Goal: Task Accomplishment & Management: Use online tool/utility

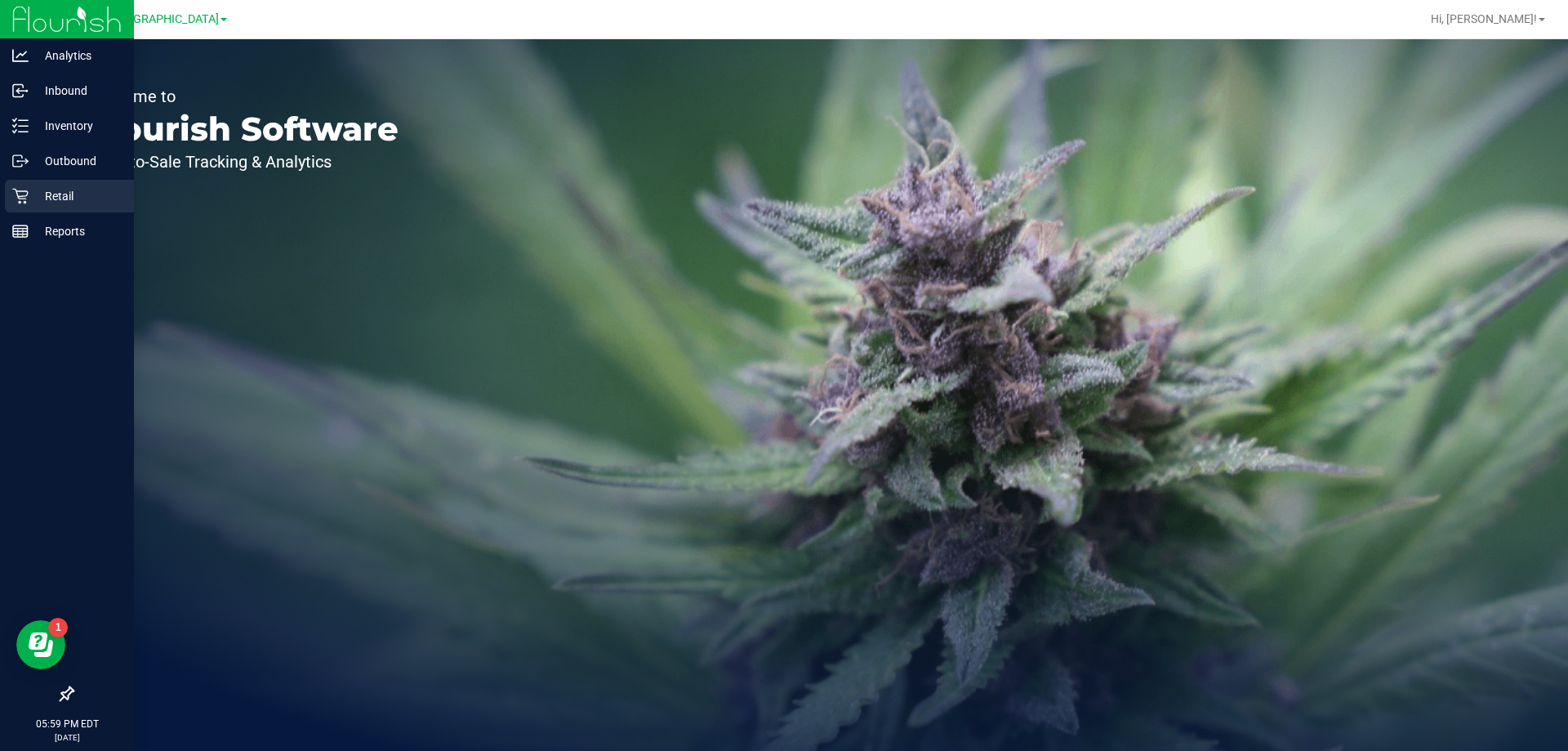
click at [21, 192] on icon at bounding box center [20, 196] width 16 height 16
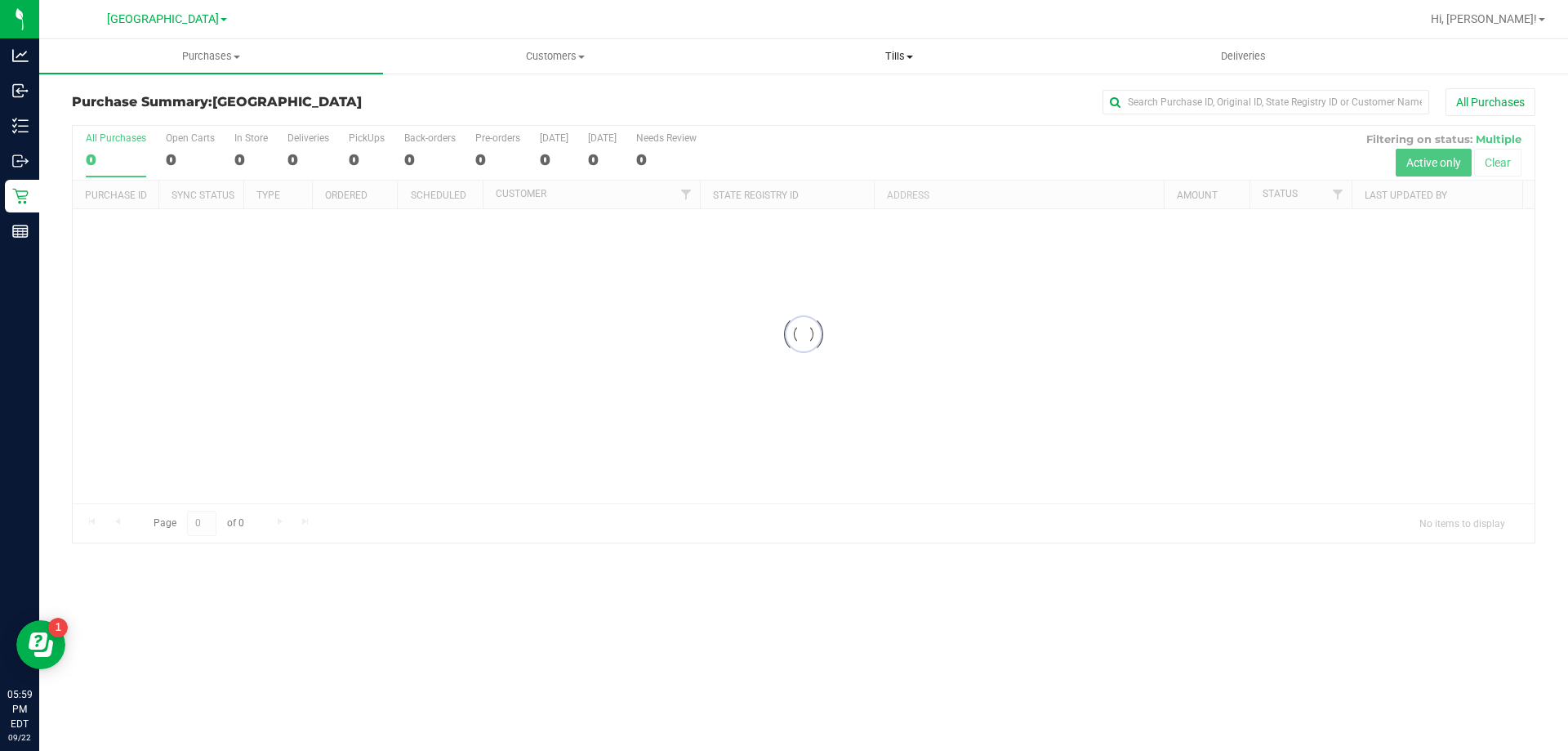
click at [924, 68] on uib-tab-heading "Tills Manage tills Reconcile e-payments" at bounding box center [898, 56] width 342 height 33
click at [851, 93] on li "Manage tills" at bounding box center [898, 99] width 344 height 20
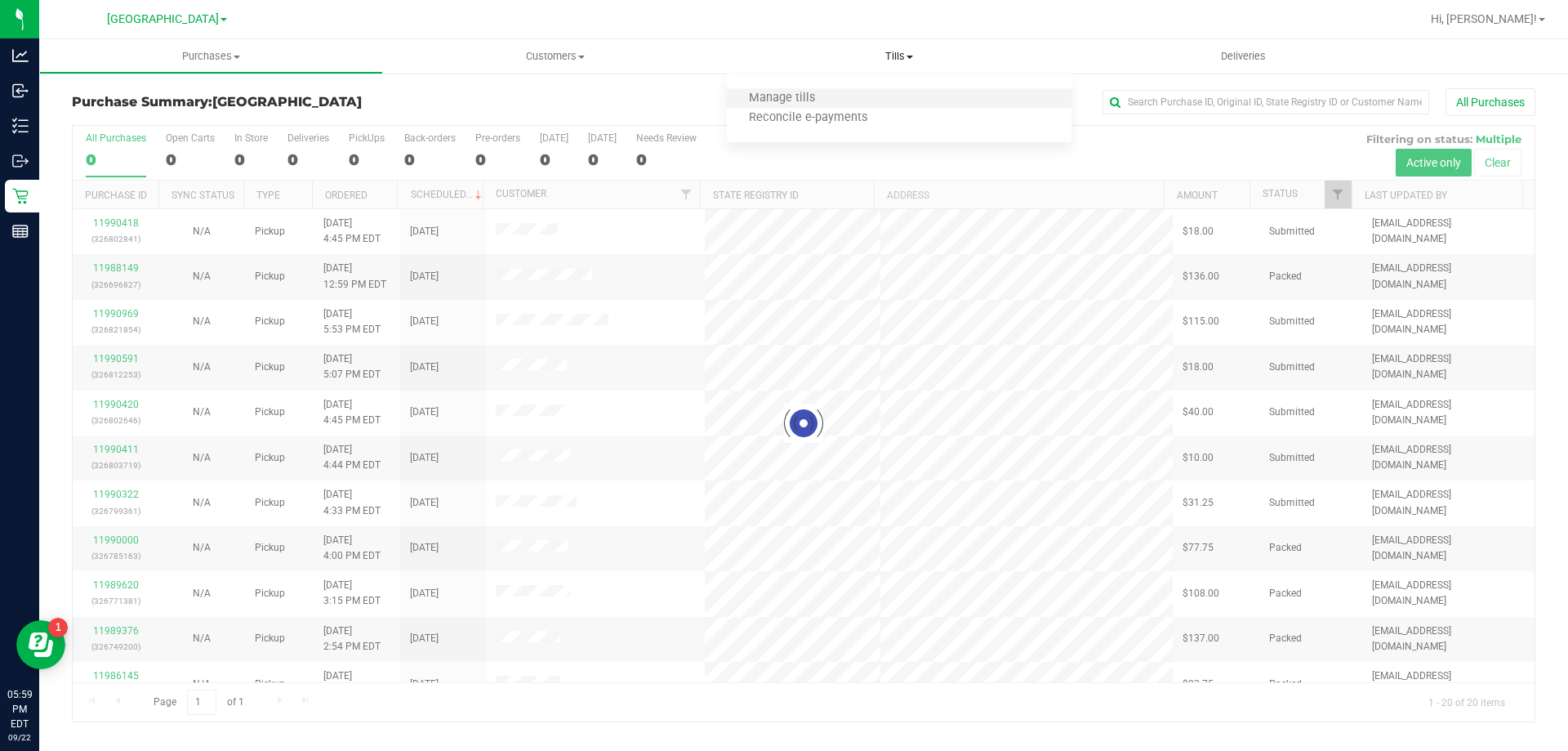
click at [849, 94] on li "Manage tills" at bounding box center [898, 99] width 344 height 20
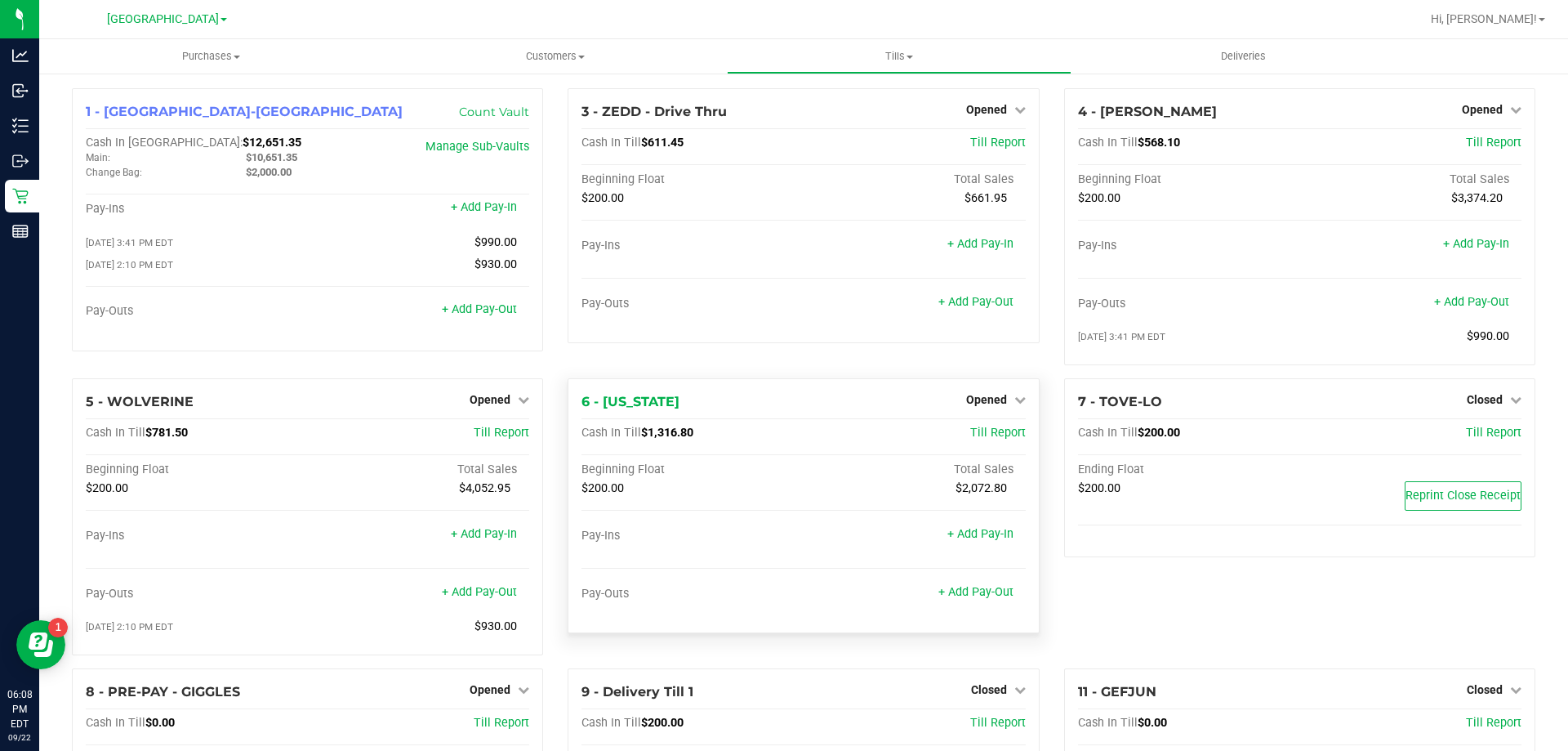
click at [939, 583] on div "+ Add Pay-Out" at bounding box center [976, 582] width 75 height 36
click at [945, 592] on link "+ Add Pay-Out" at bounding box center [976, 592] width 75 height 14
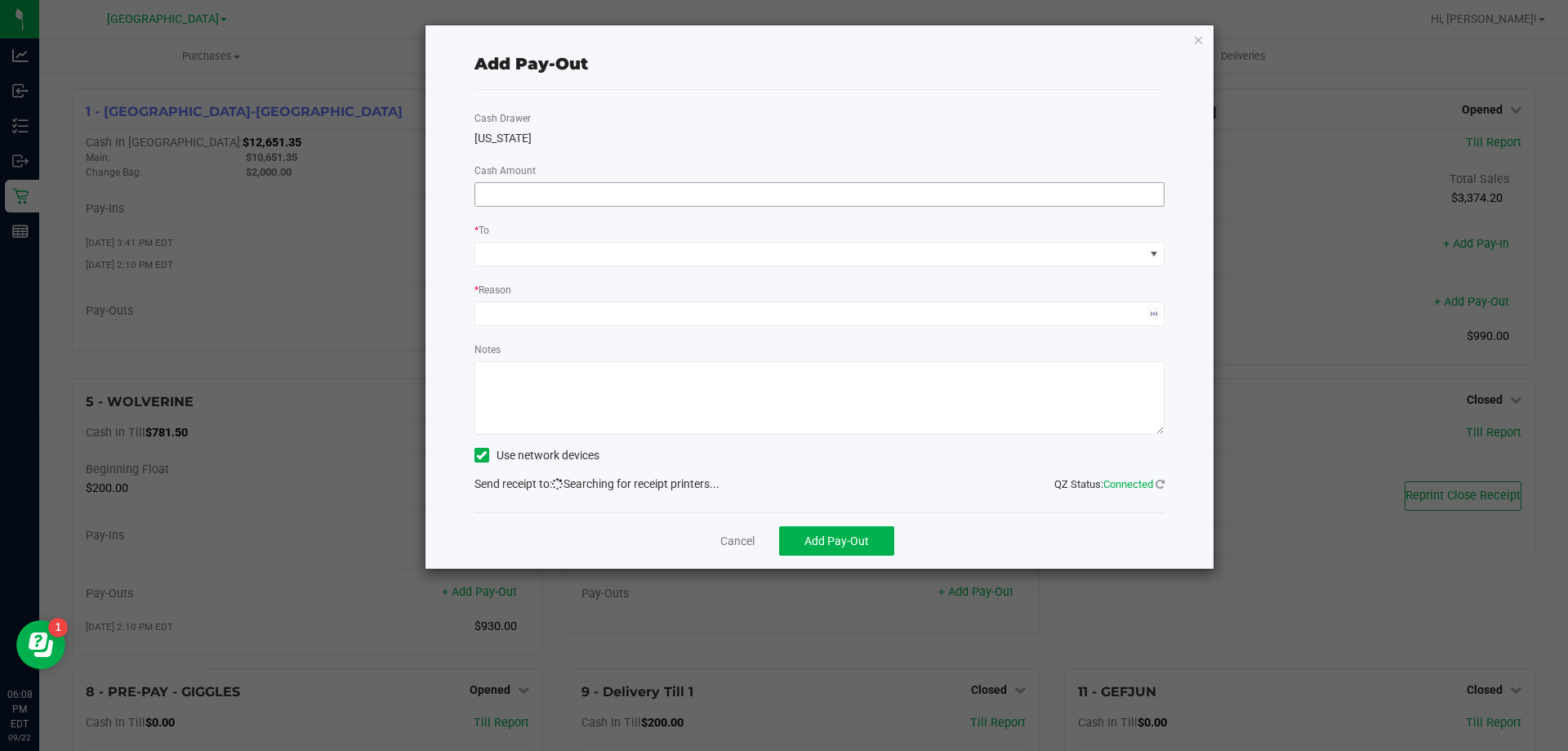
click at [657, 187] on input at bounding box center [820, 194] width 689 height 23
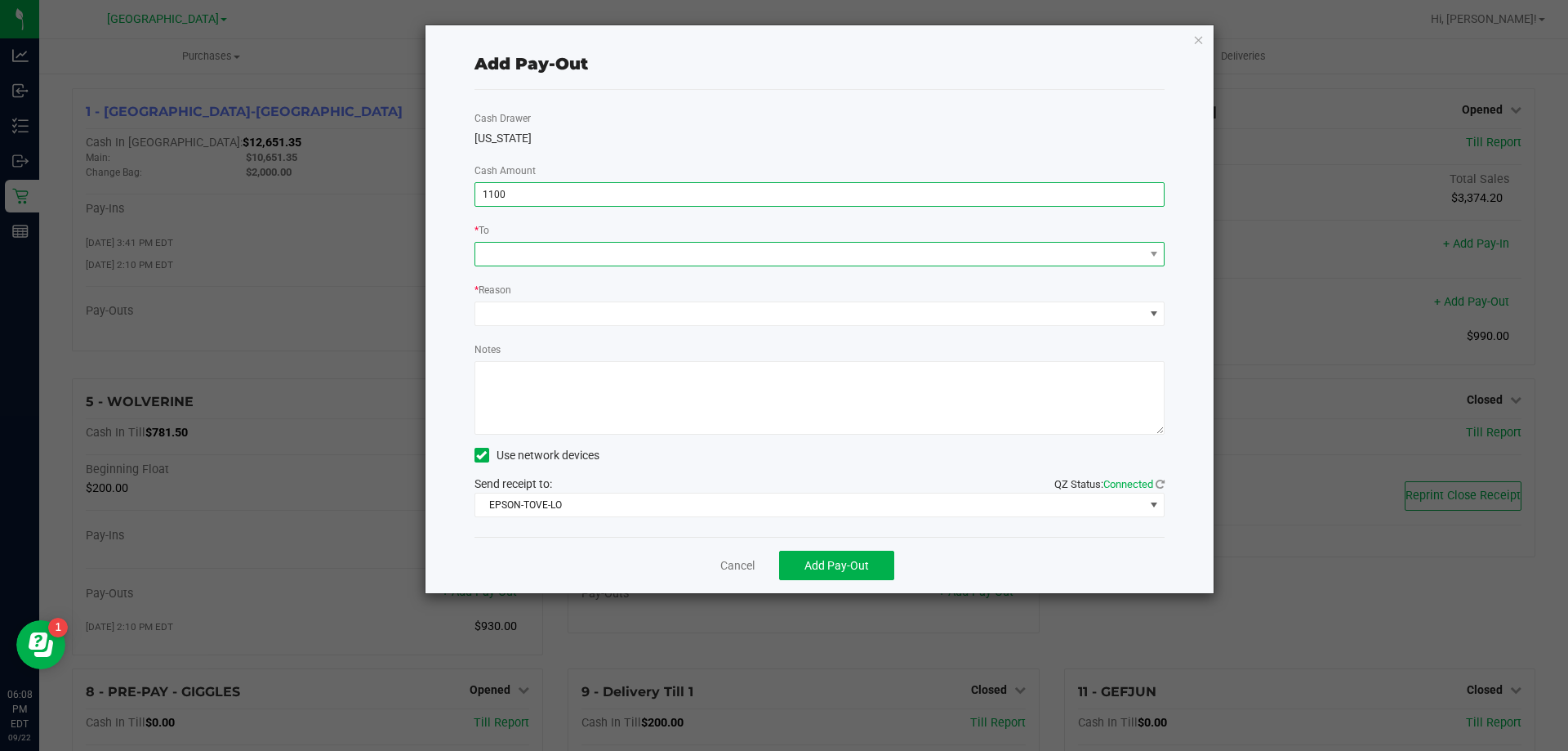
type input "$1,100.00"
click at [706, 243] on span at bounding box center [810, 254] width 668 height 23
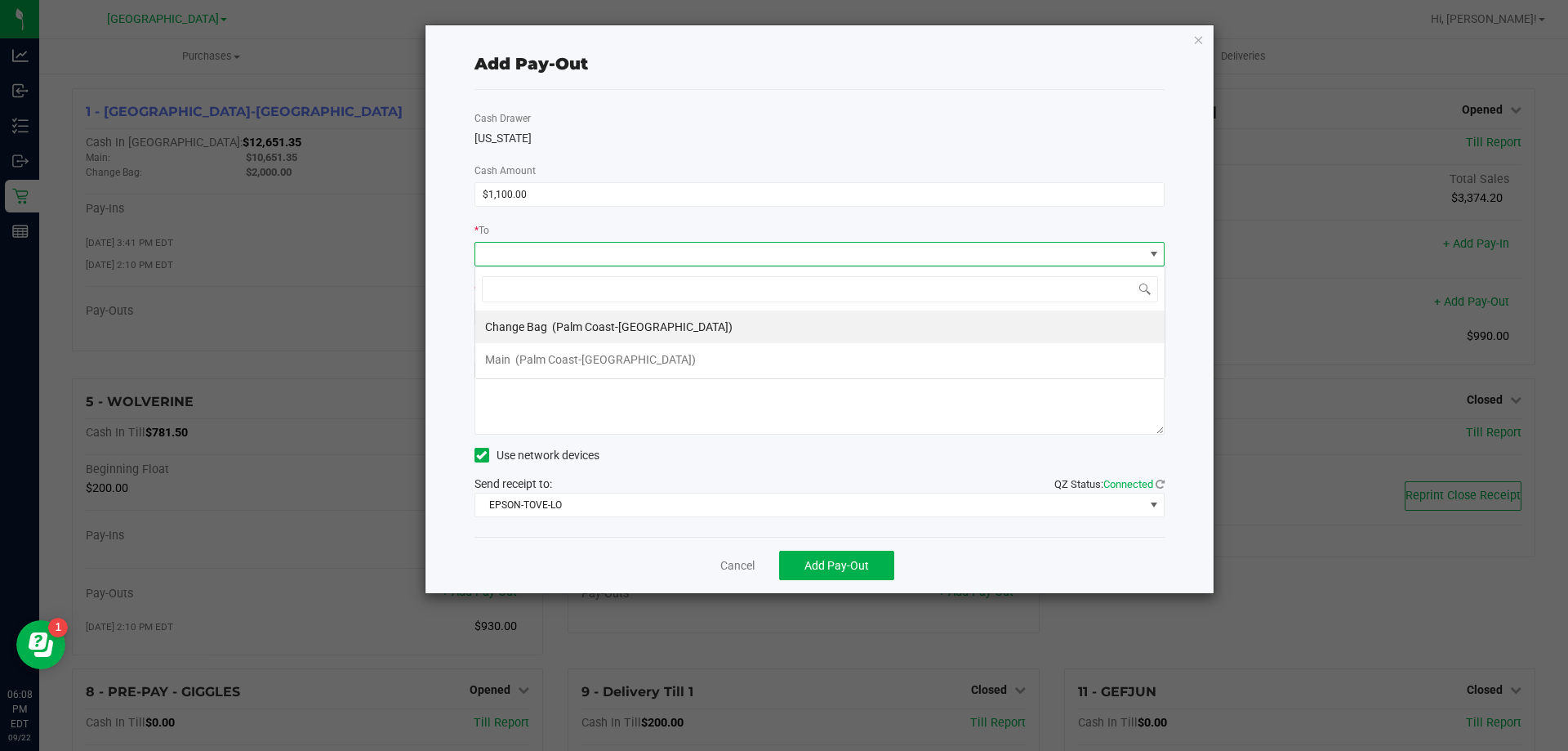
scroll to position [24, 690]
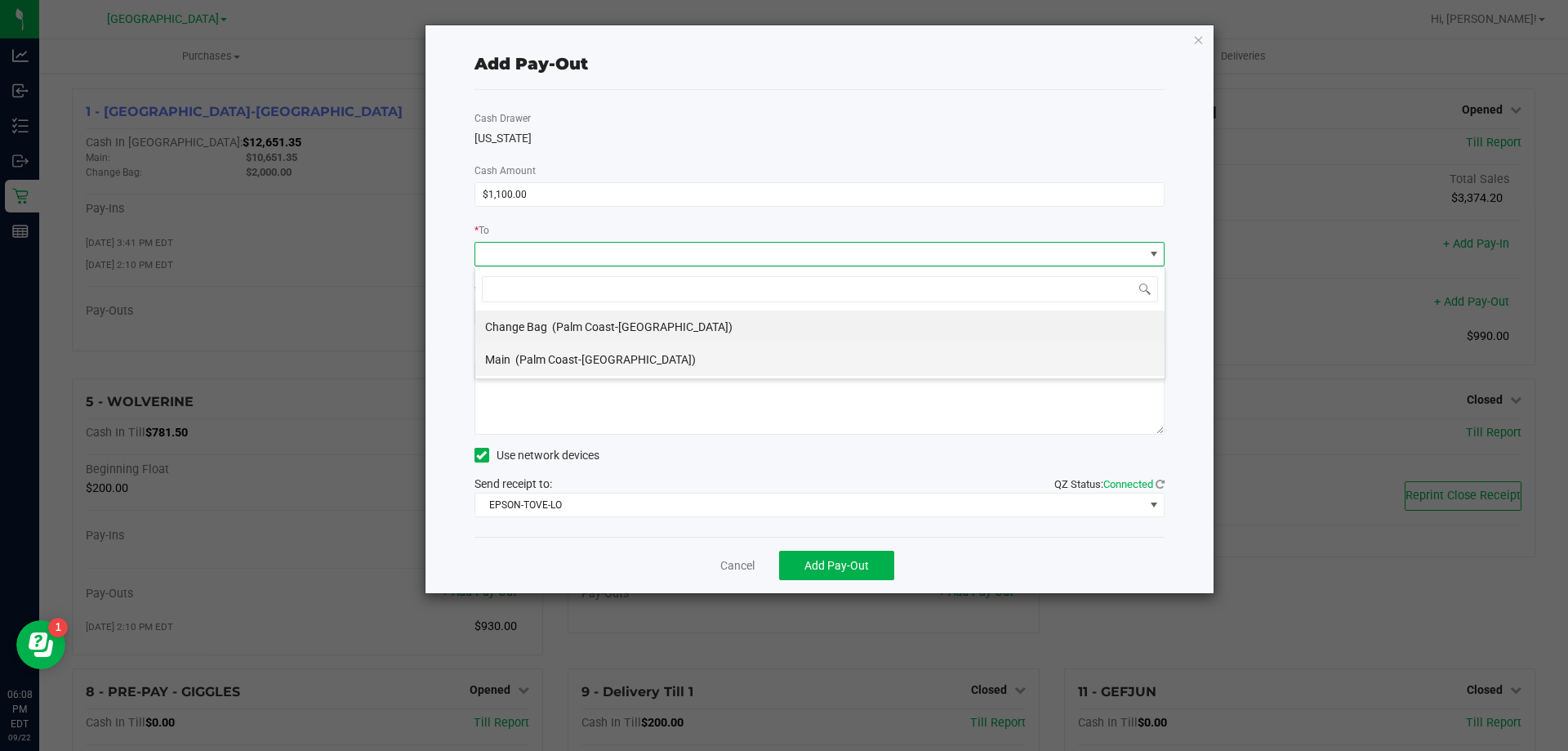
click at [627, 353] on li "Main (Palm Coast-[GEOGRAPHIC_DATA])" at bounding box center [820, 359] width 689 height 33
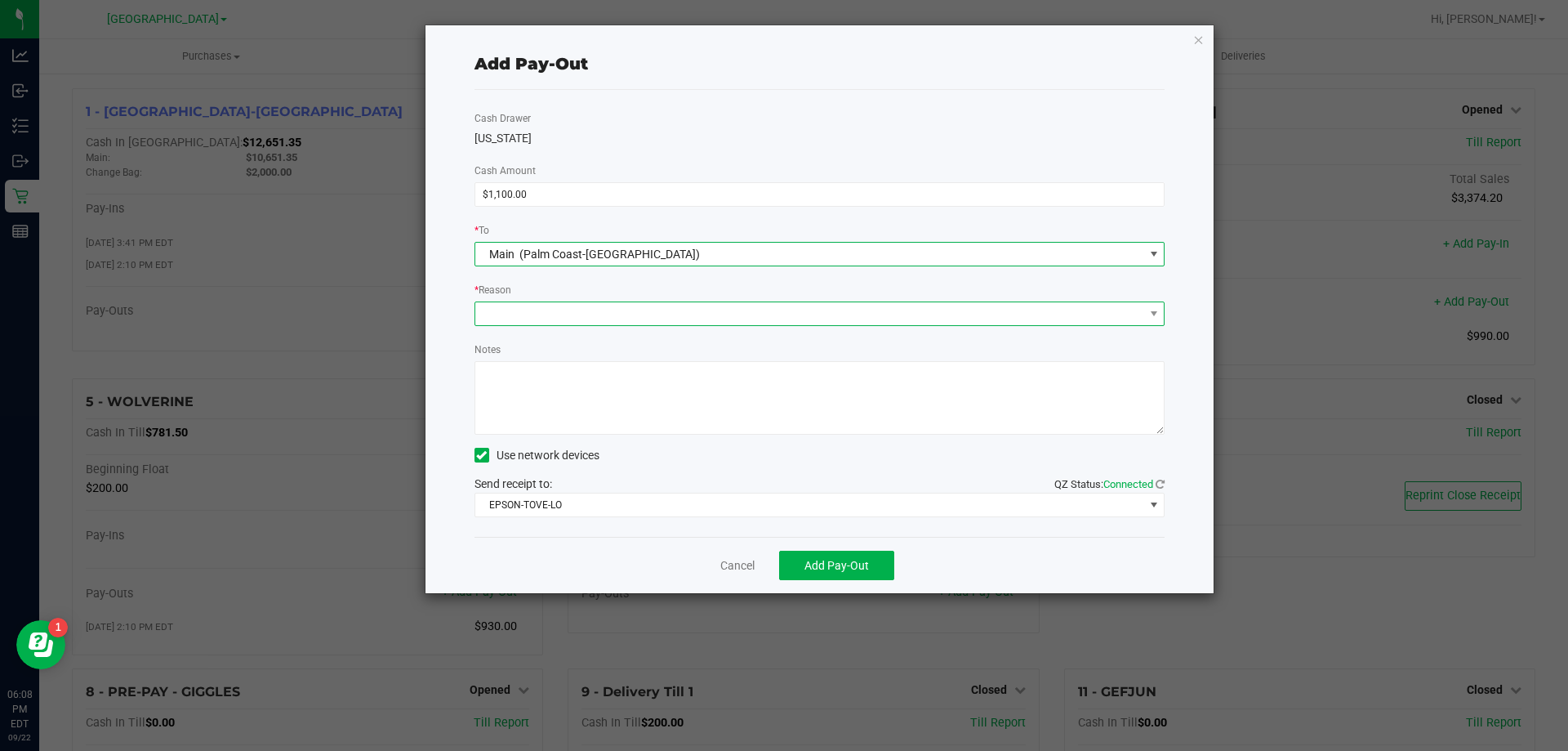
click at [636, 308] on span at bounding box center [810, 314] width 668 height 23
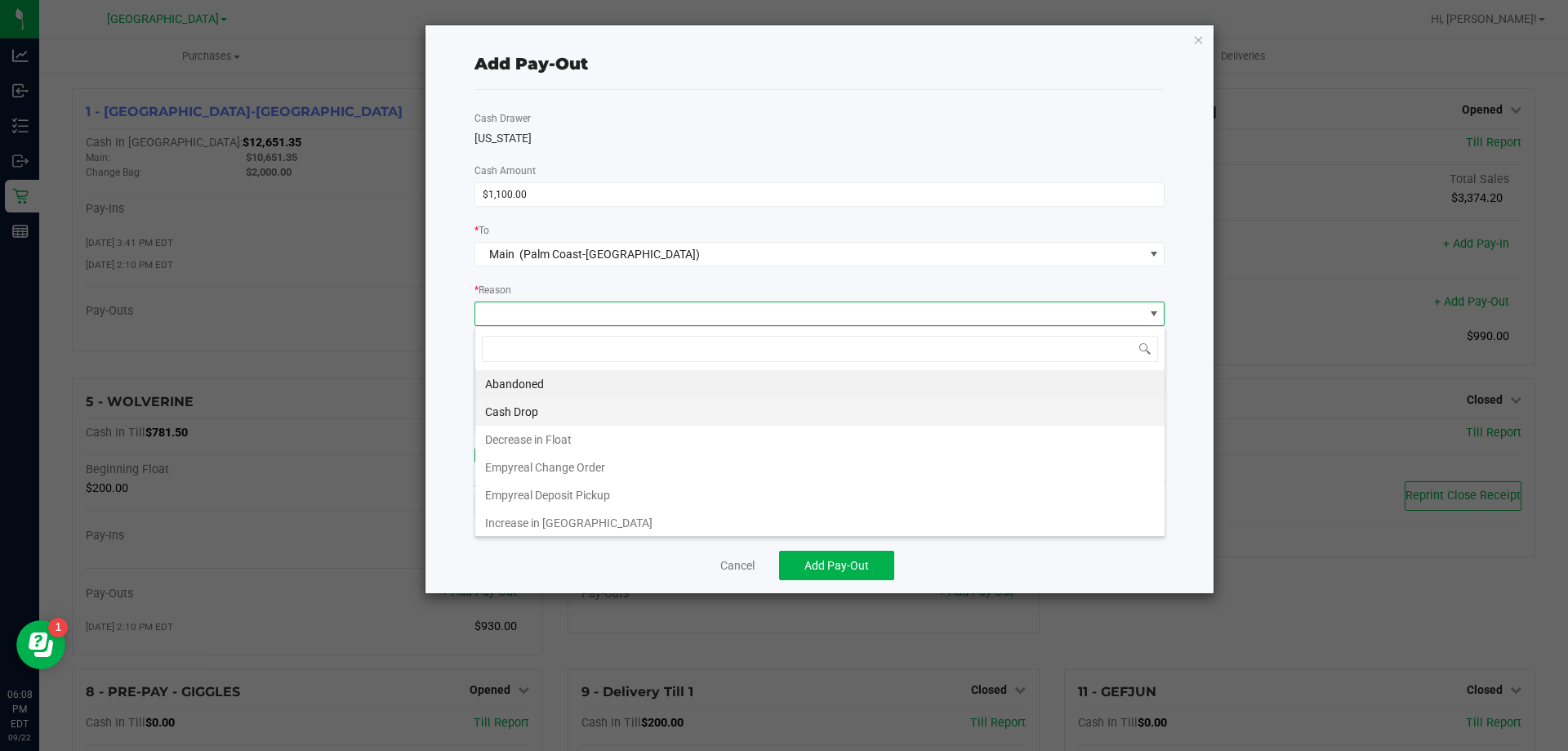
click at [592, 411] on li "Cash Drop" at bounding box center [820, 411] width 689 height 28
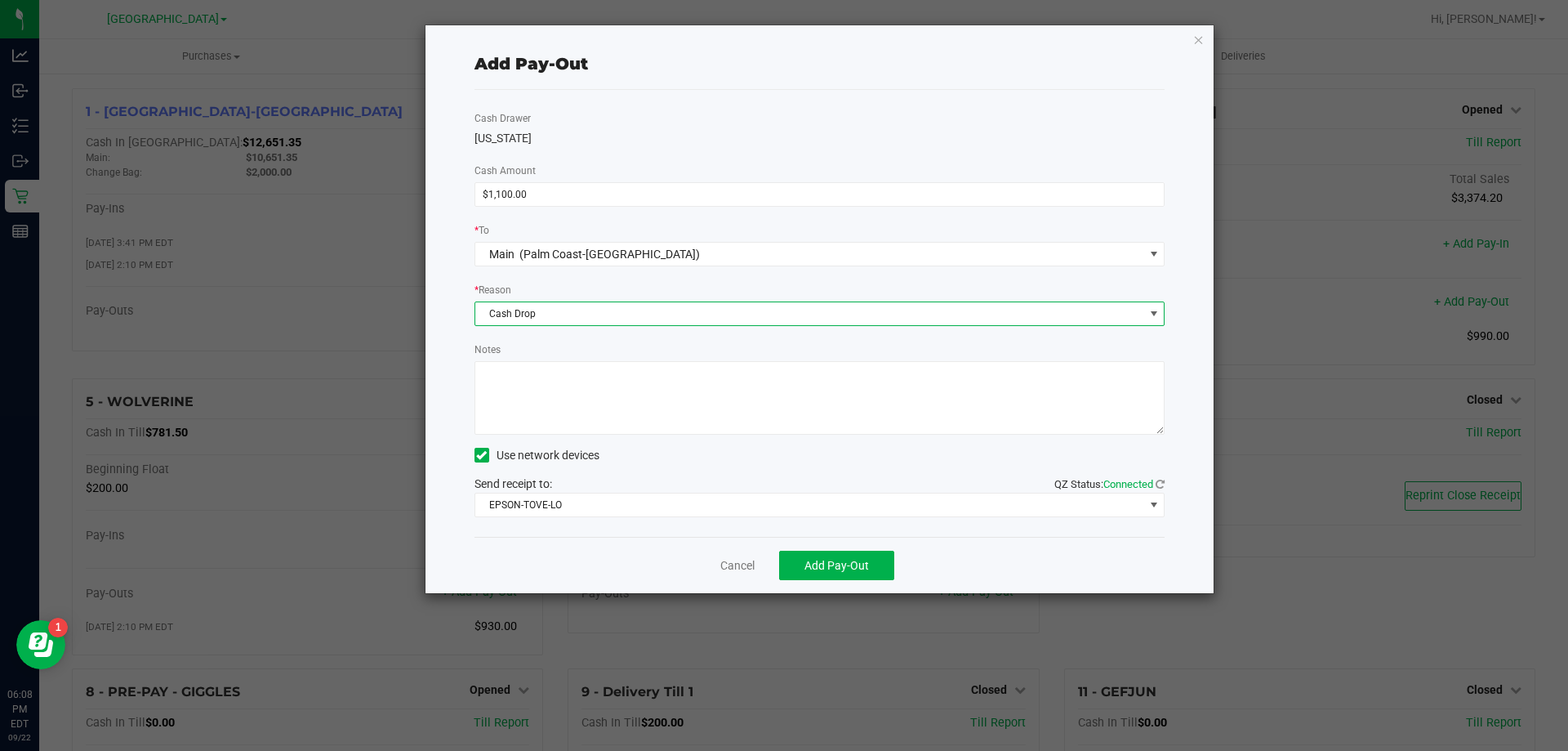
click at [591, 411] on textarea "Notes" at bounding box center [820, 398] width 691 height 74
type textarea "mp"
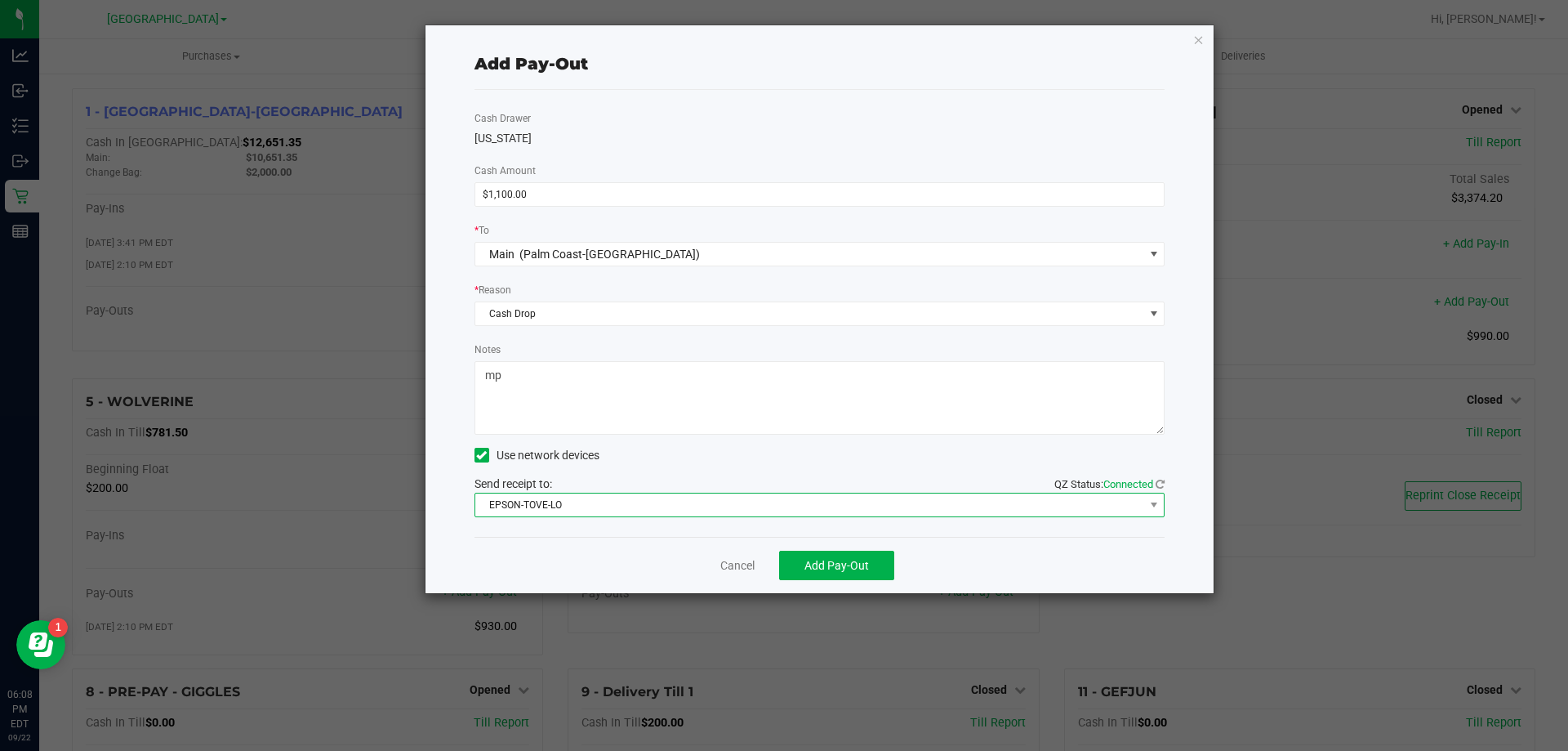
click at [586, 495] on span "EPSON-TOVE-LO" at bounding box center [810, 505] width 668 height 23
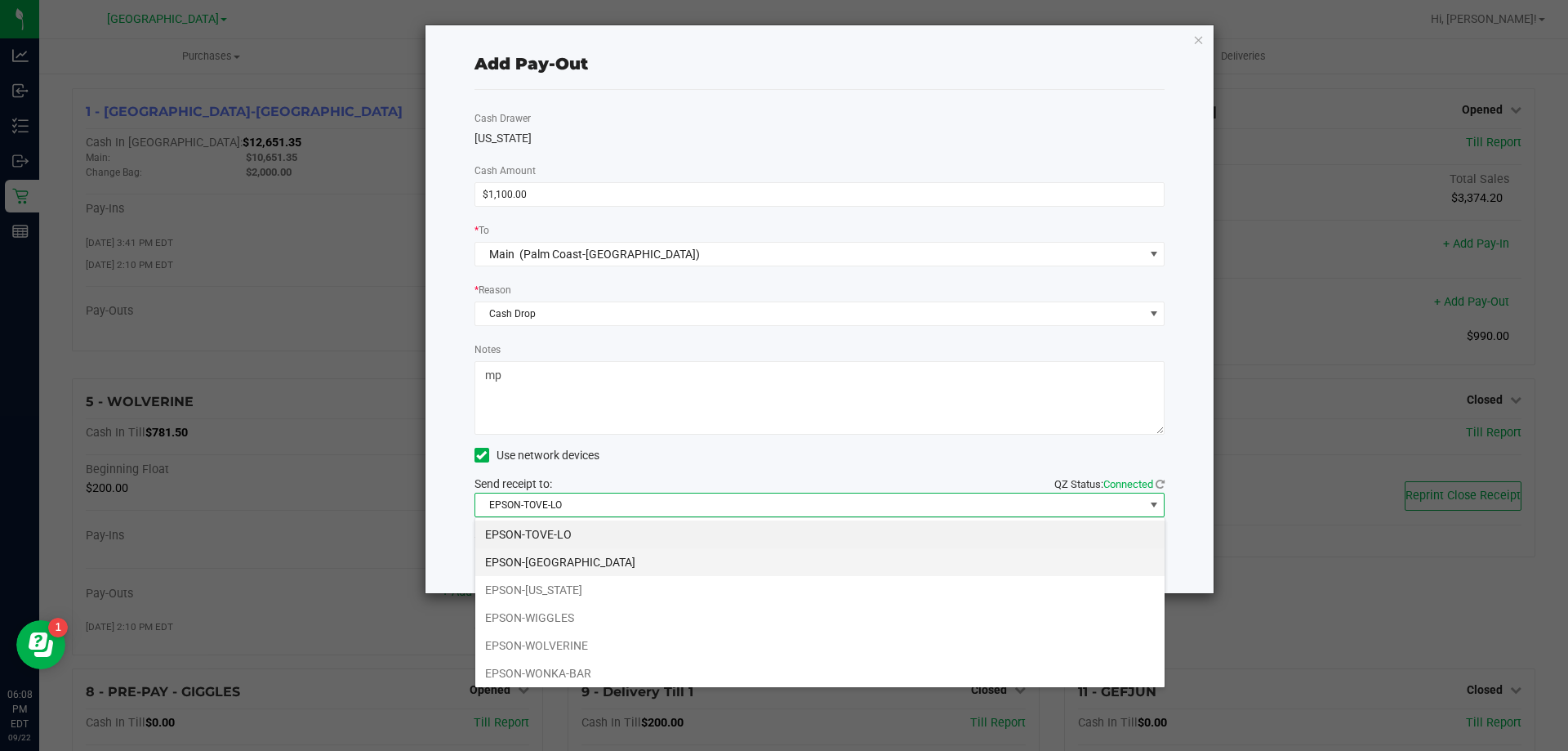
click at [557, 569] on li "EPSON-[GEOGRAPHIC_DATA]" at bounding box center [820, 562] width 689 height 28
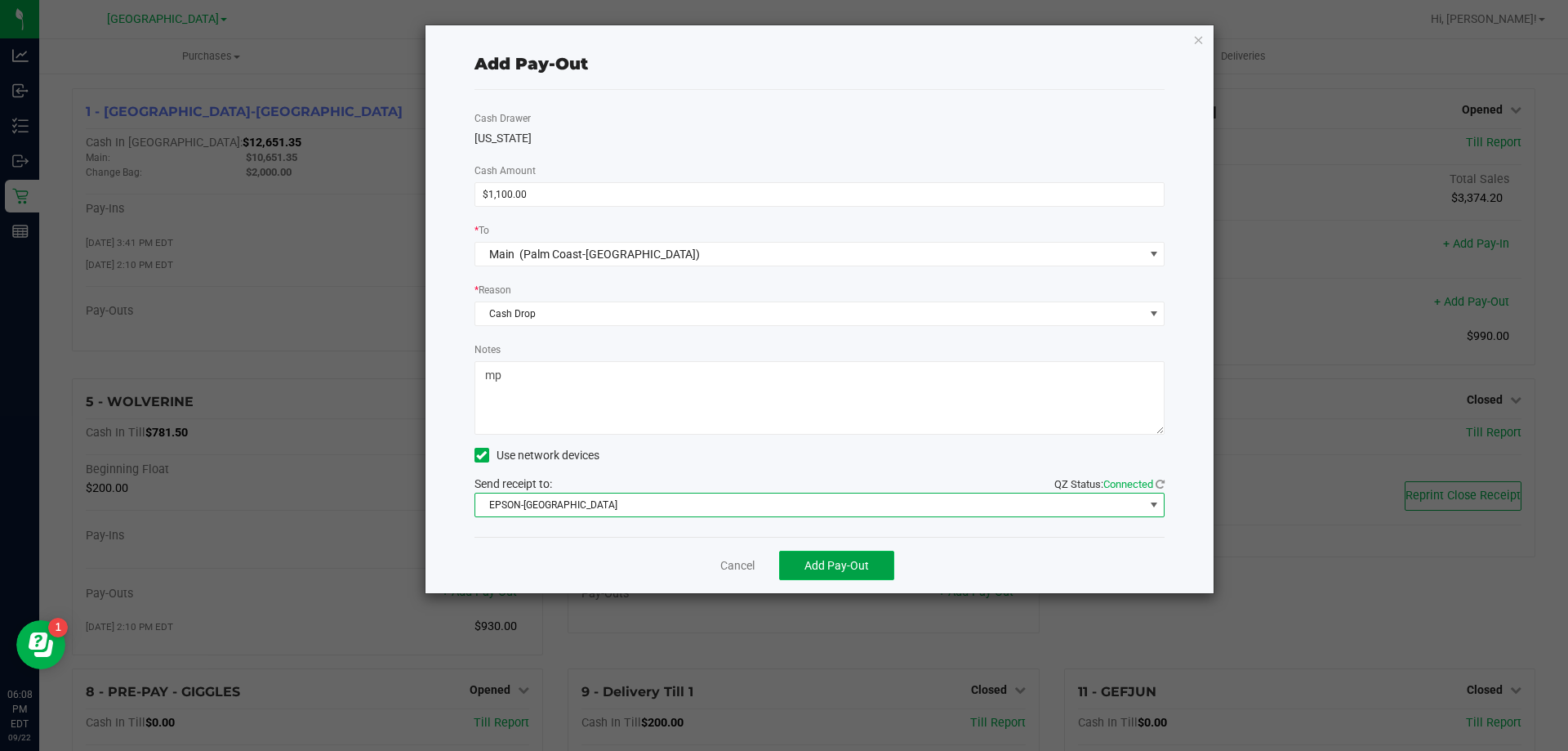
click at [840, 554] on button "Add Pay-Out" at bounding box center [836, 566] width 115 height 29
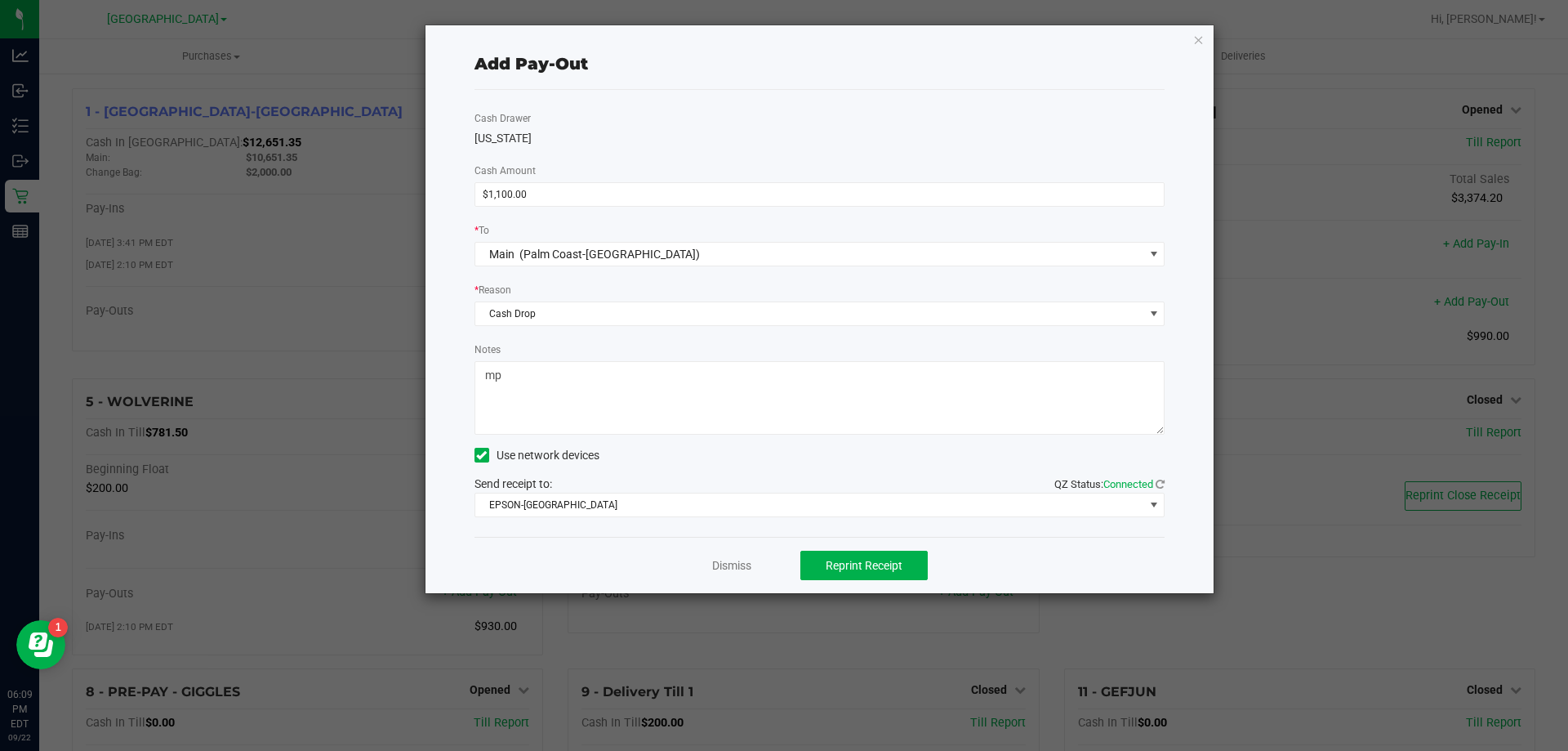
click at [1206, 41] on div "Add Pay-Out Cash Drawer [US_STATE] Cash Amount $1,100.00 * To Main (Palm Coast-…" at bounding box center [819, 309] width 789 height 568
click at [1201, 39] on icon "button" at bounding box center [1198, 39] width 11 height 20
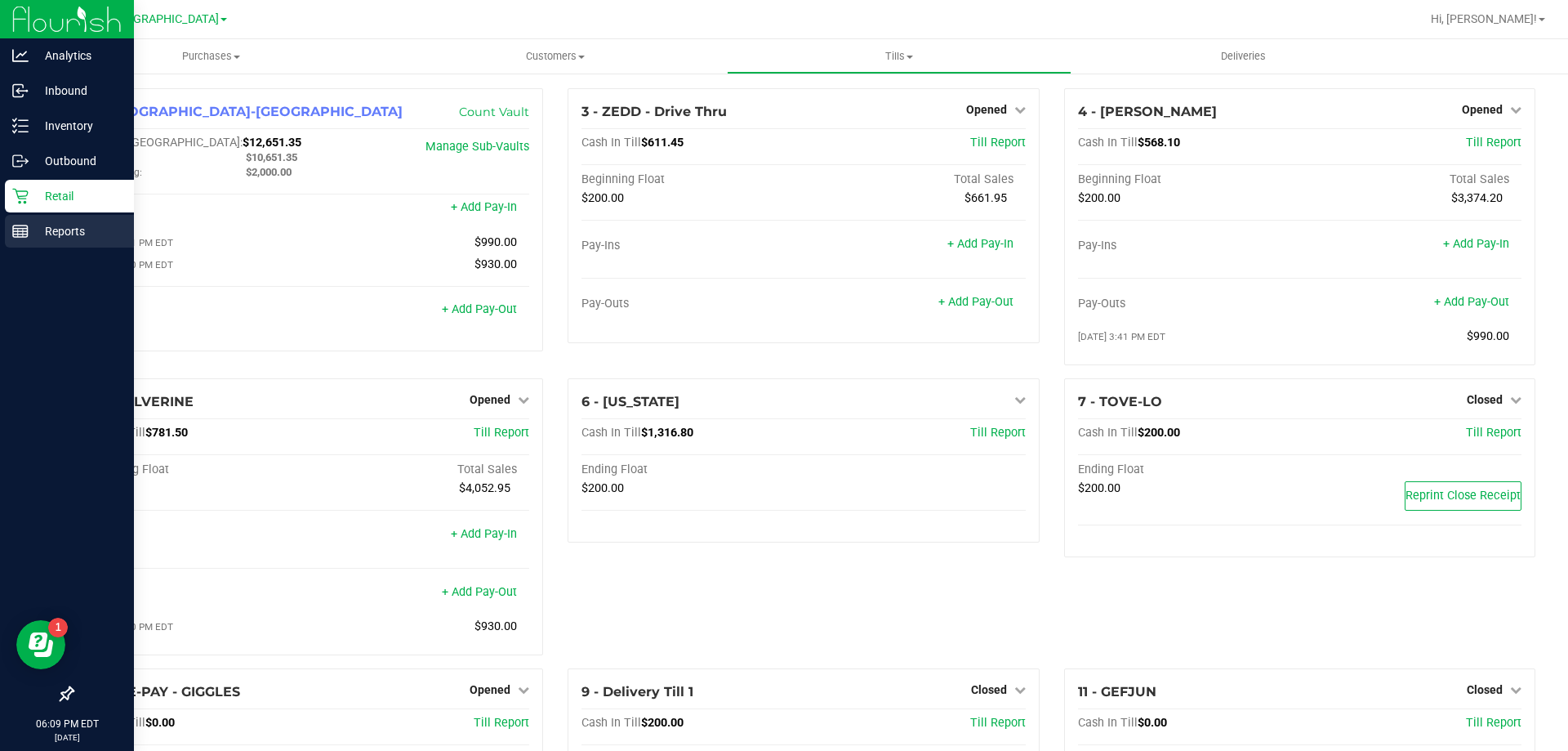
click at [85, 235] on p "Reports" at bounding box center [77, 231] width 98 height 20
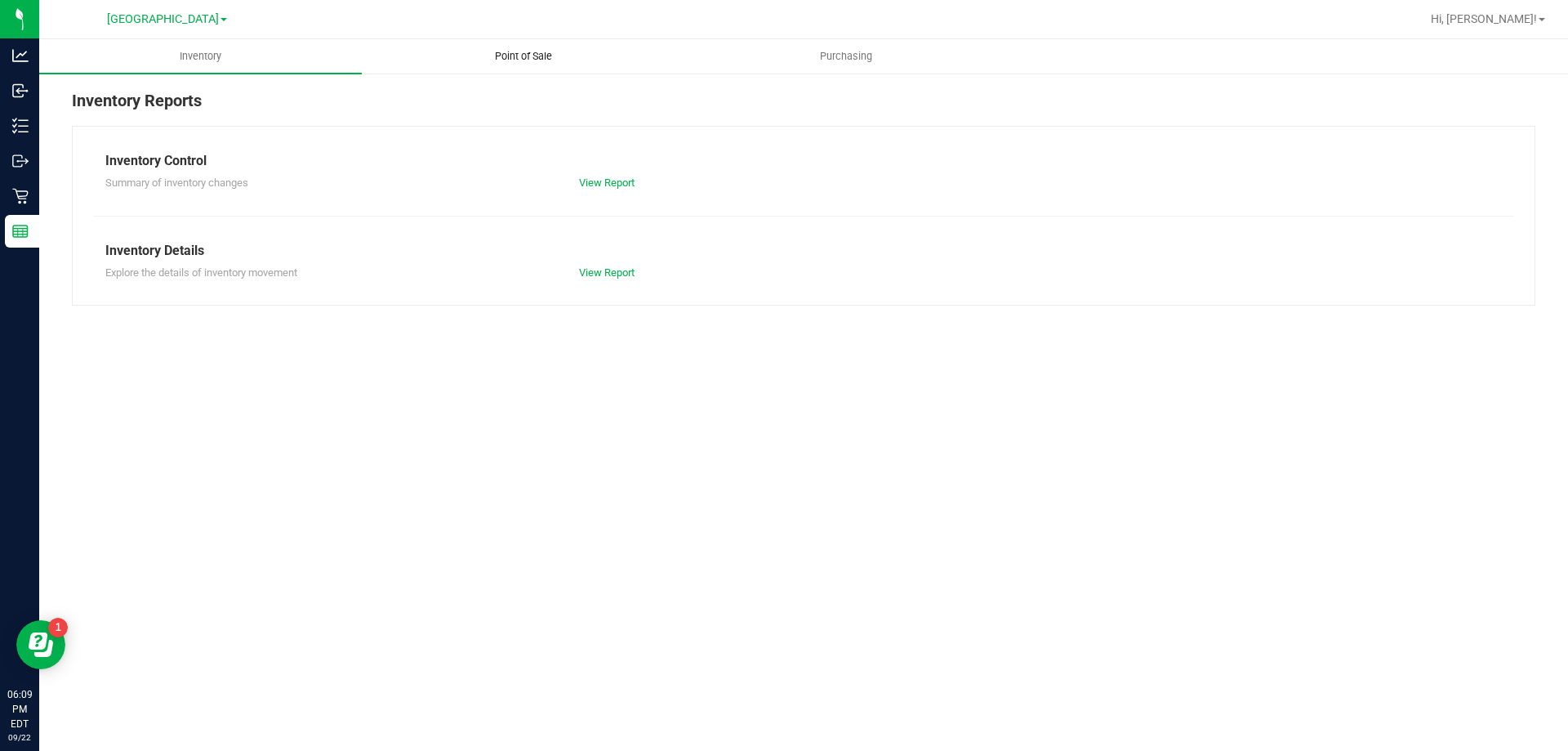
click at [556, 61] on span "Point of Sale" at bounding box center [523, 56] width 101 height 15
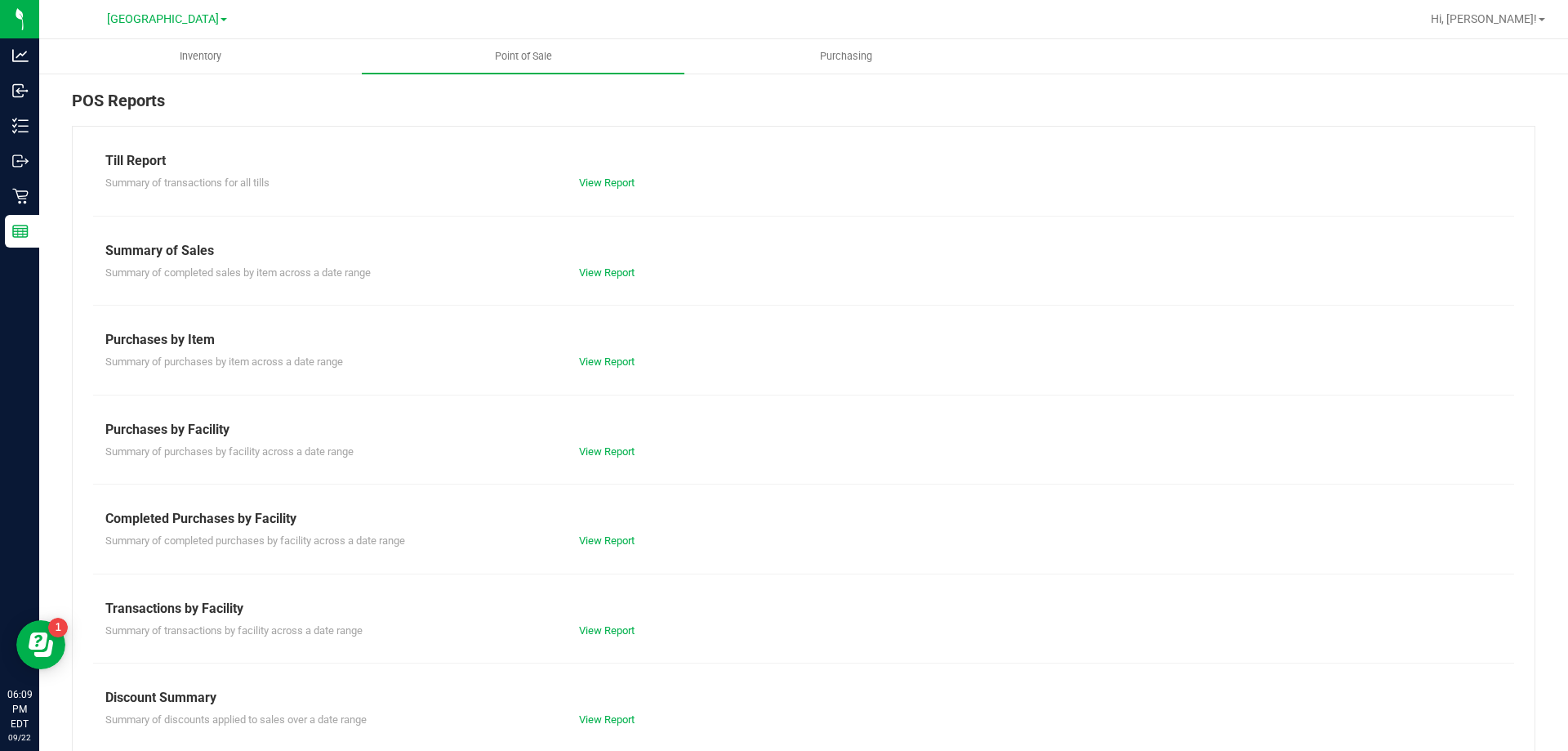
click at [605, 640] on div "Till Report Summary of transactions for all tills View Report Summary of Sales …" at bounding box center [803, 483] width 1463 height 716
click at [621, 629] on link "View Report" at bounding box center [607, 631] width 55 height 12
